Goal: Task Accomplishment & Management: Manage account settings

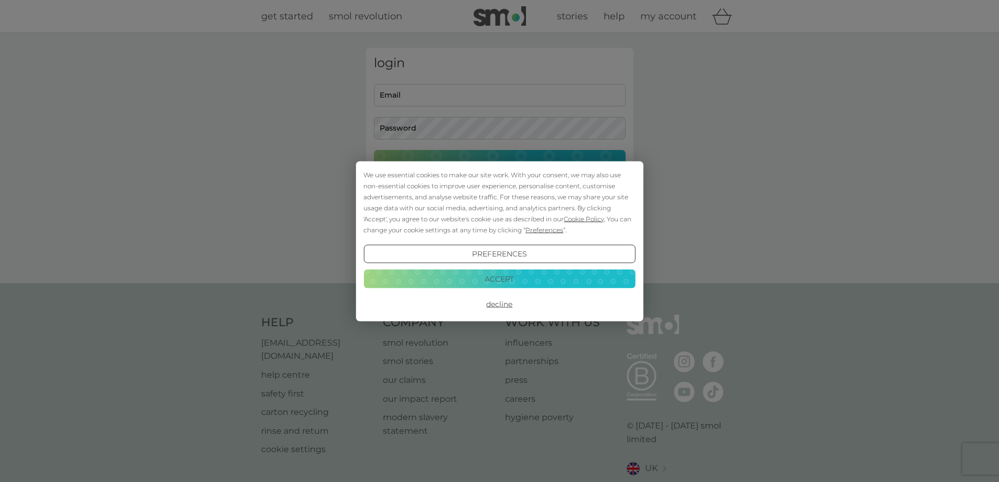
drag, startPoint x: 502, startPoint y: 275, endPoint x: 488, endPoint y: 228, distance: 49.0
click at [502, 275] on button "Accept" at bounding box center [500, 279] width 272 height 19
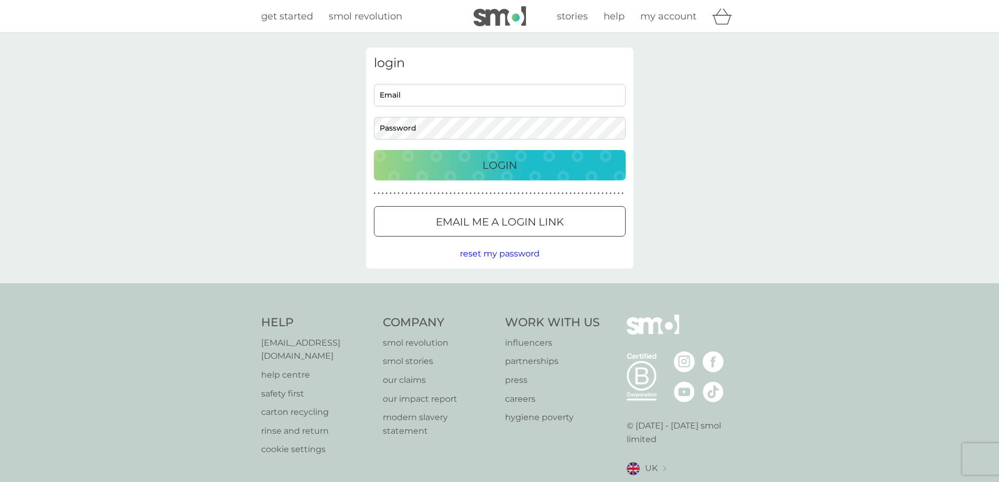
click at [427, 90] on input "Email" at bounding box center [500, 95] width 252 height 23
type input "[EMAIL_ADDRESS][DOMAIN_NAME]"
click at [484, 163] on p "Login" at bounding box center [500, 165] width 35 height 17
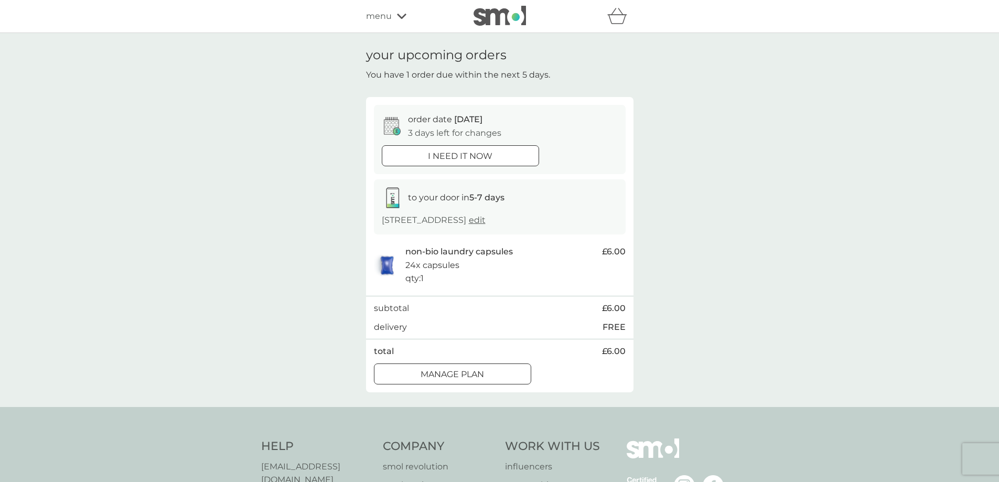
click at [482, 374] on p "Manage plan" at bounding box center [452, 375] width 63 height 14
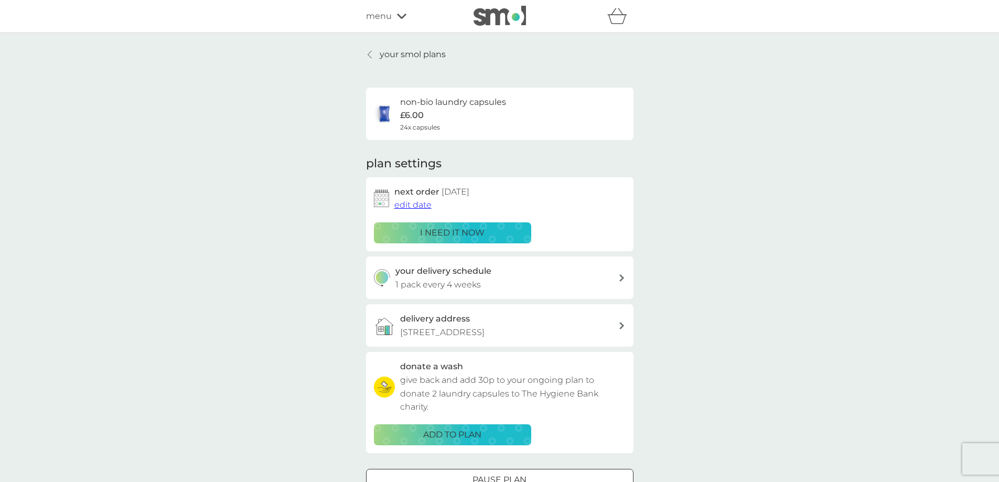
click at [414, 206] on span "edit date" at bounding box center [413, 205] width 37 height 10
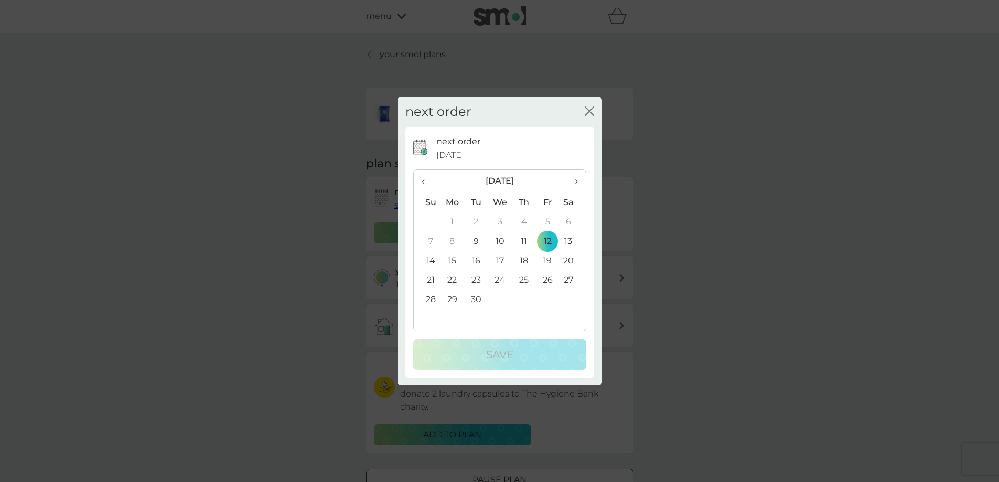
click at [549, 282] on td "26" at bounding box center [548, 279] width 24 height 19
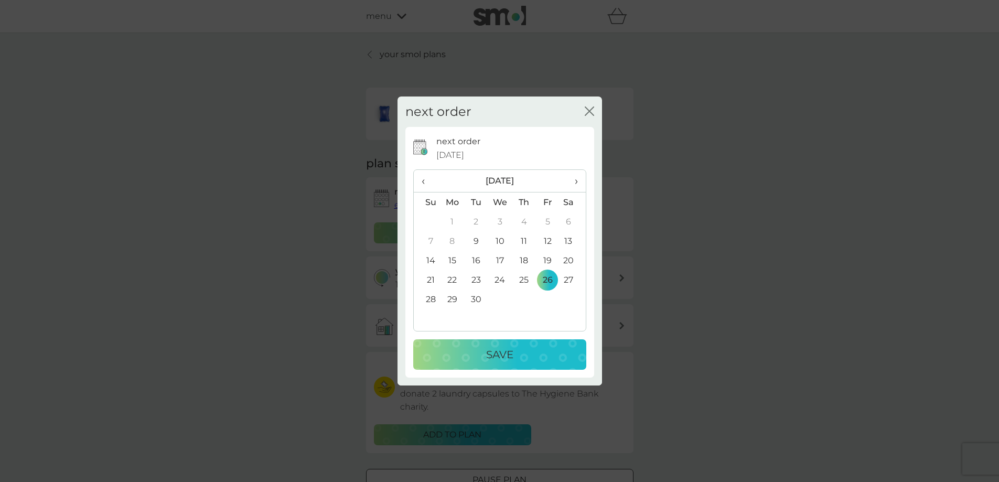
click at [538, 358] on div "Save" at bounding box center [500, 354] width 152 height 17
